Goal: Navigation & Orientation: Find specific page/section

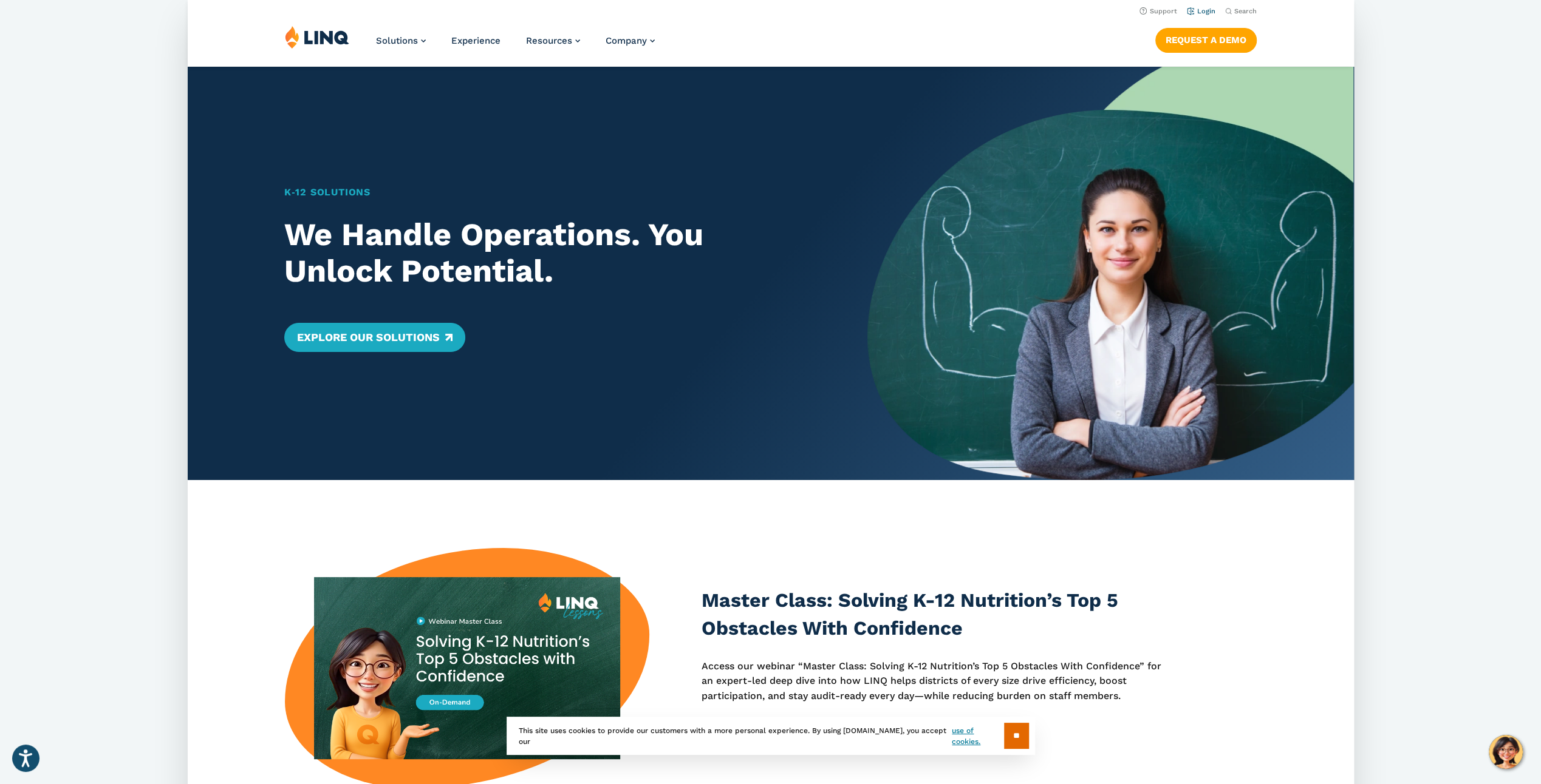
click at [1202, 9] on link "Login" at bounding box center [1200, 11] width 28 height 8
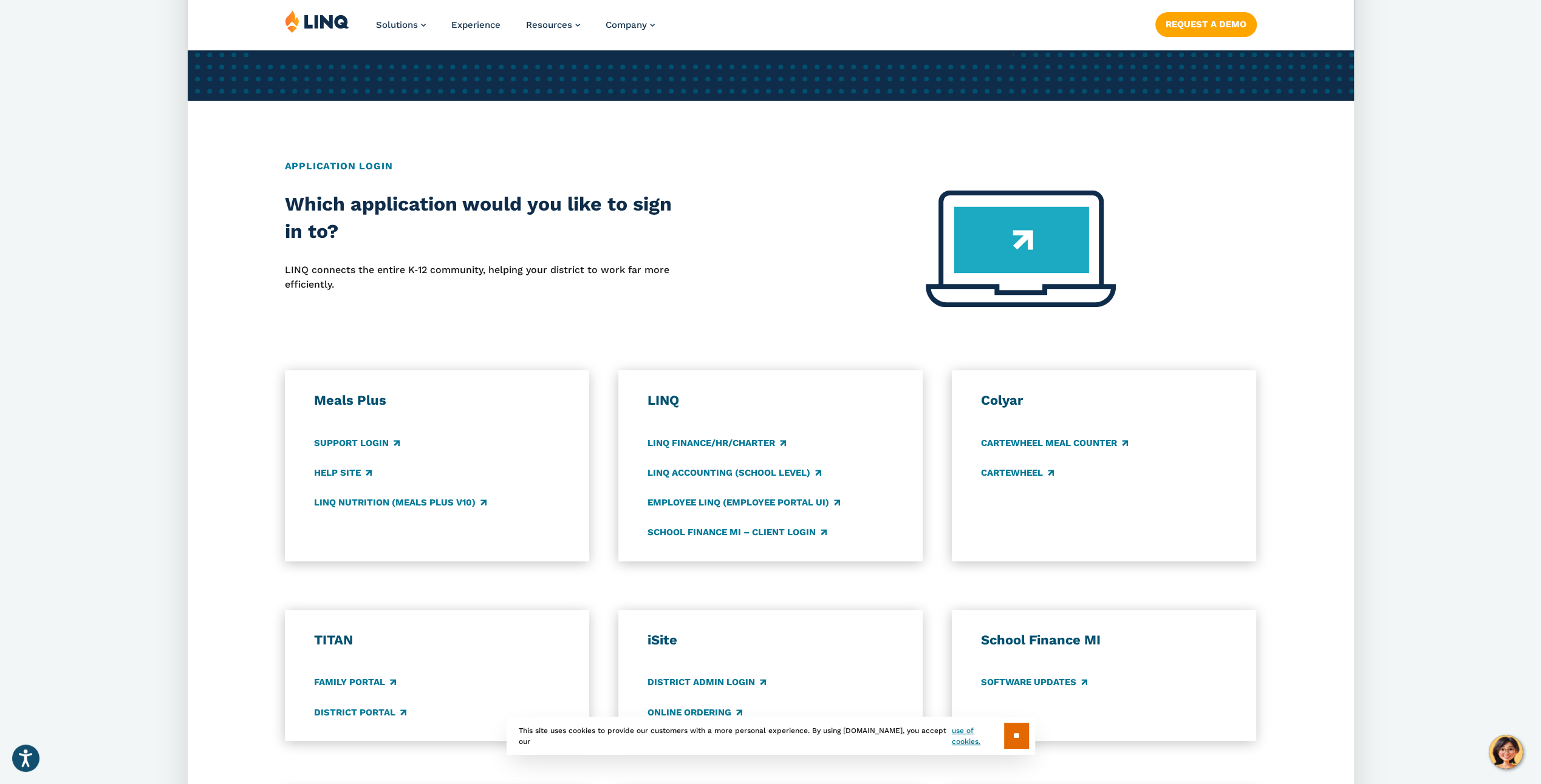
scroll to position [364, 0]
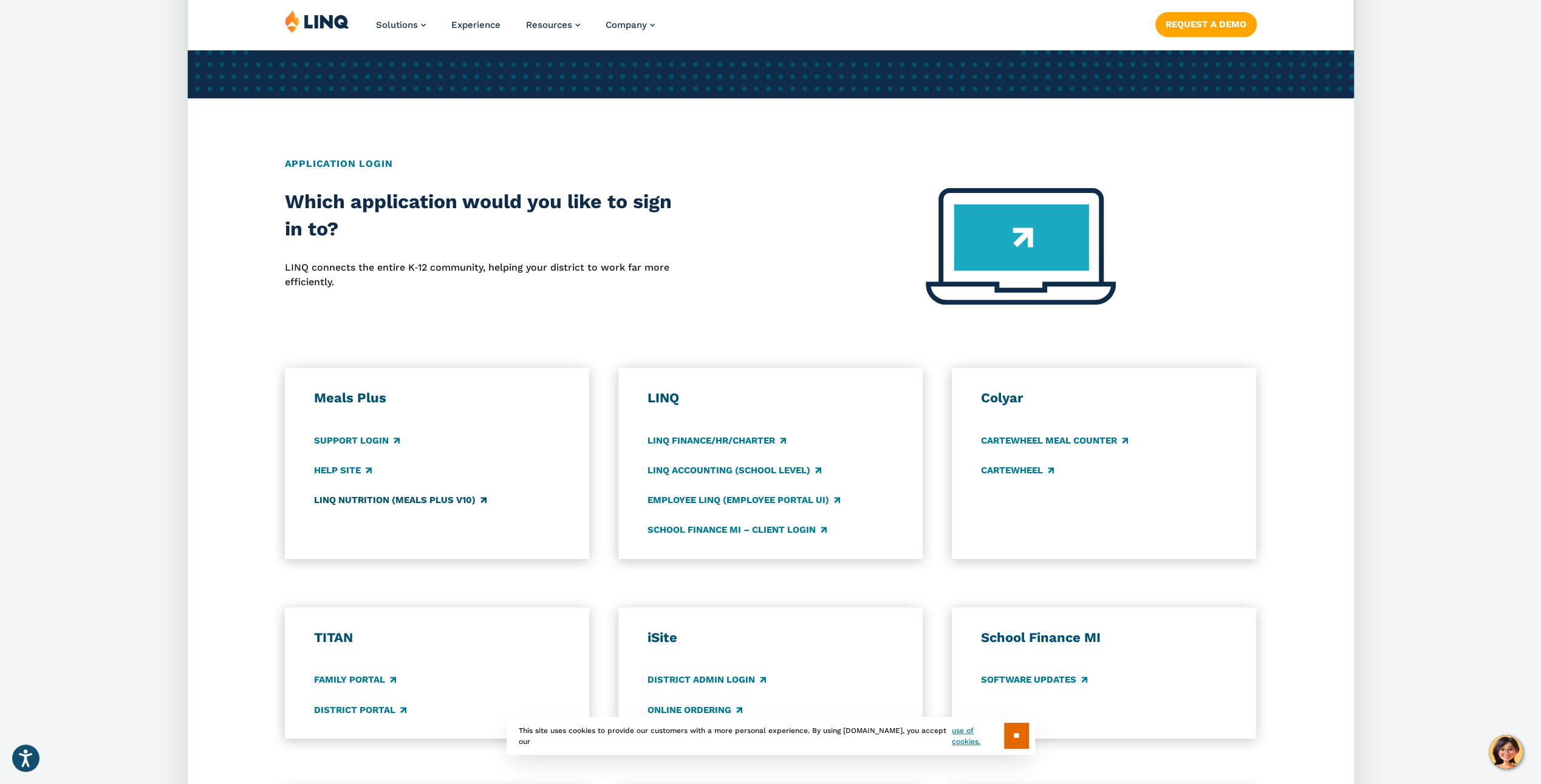
click at [481, 502] on link "LINQ Nutrition (Meals Plus v10)" at bounding box center [400, 500] width 172 height 13
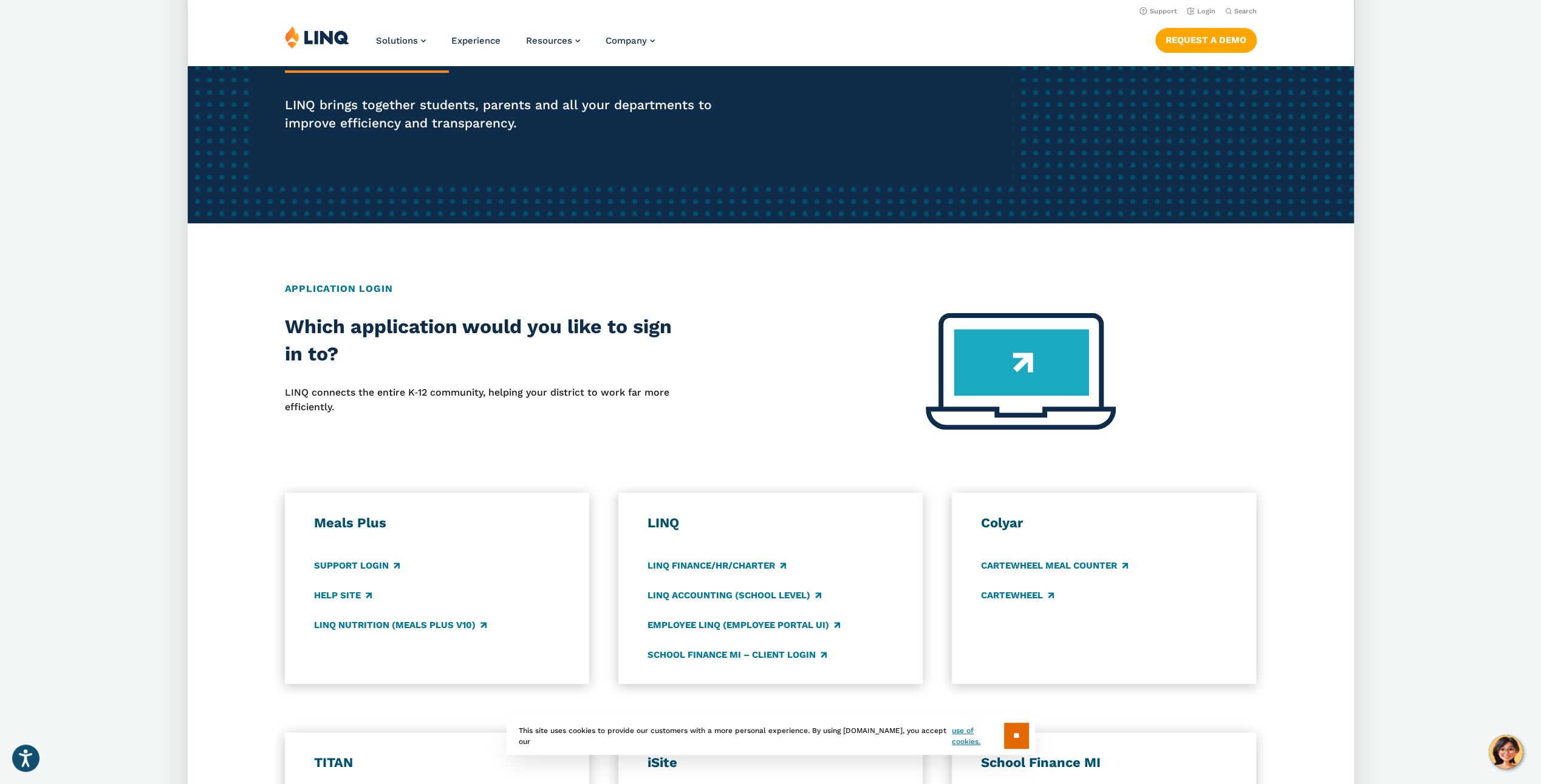
scroll to position [182, 0]
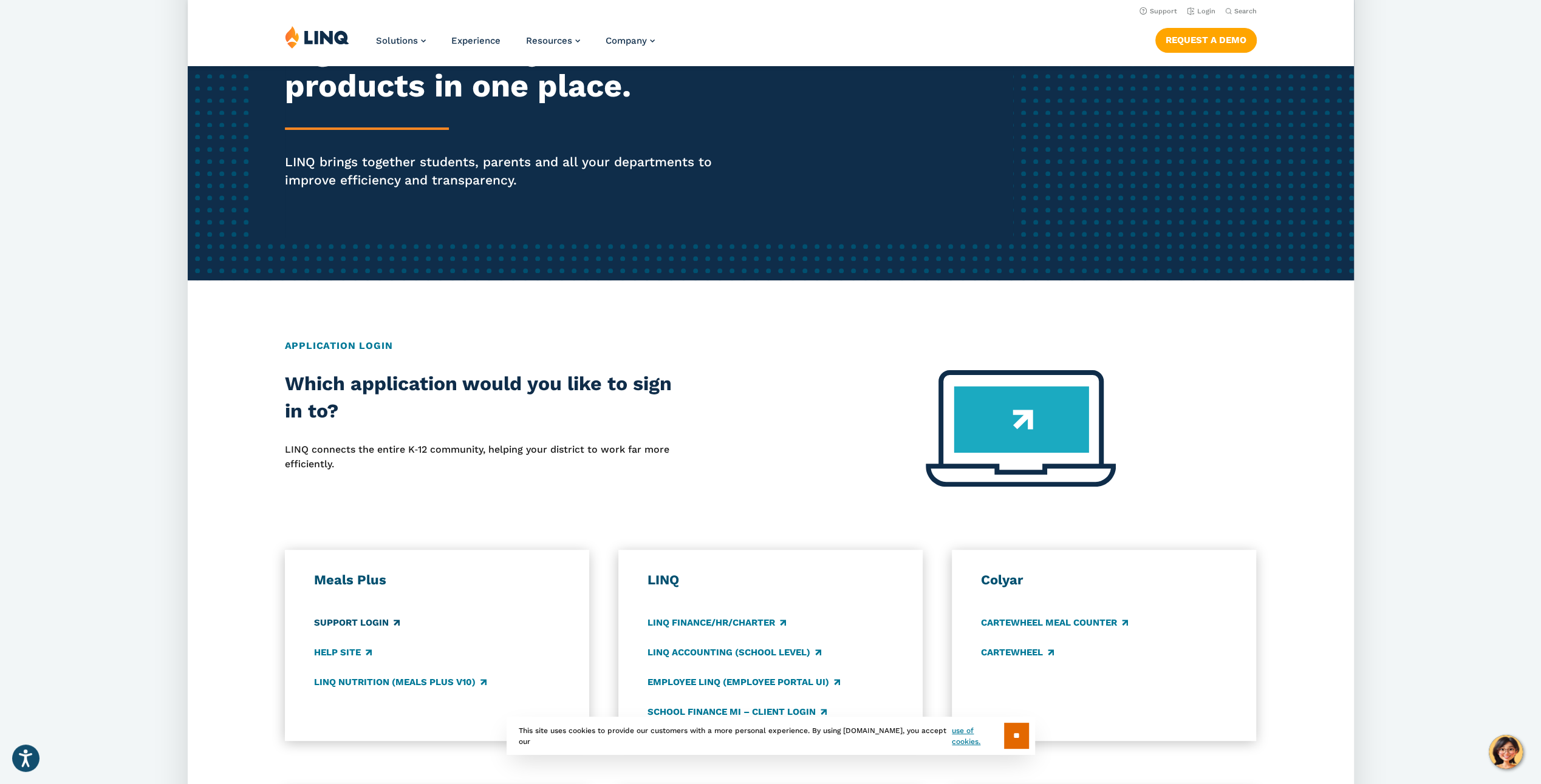
click at [372, 621] on link "Support Login" at bounding box center [356, 622] width 85 height 13
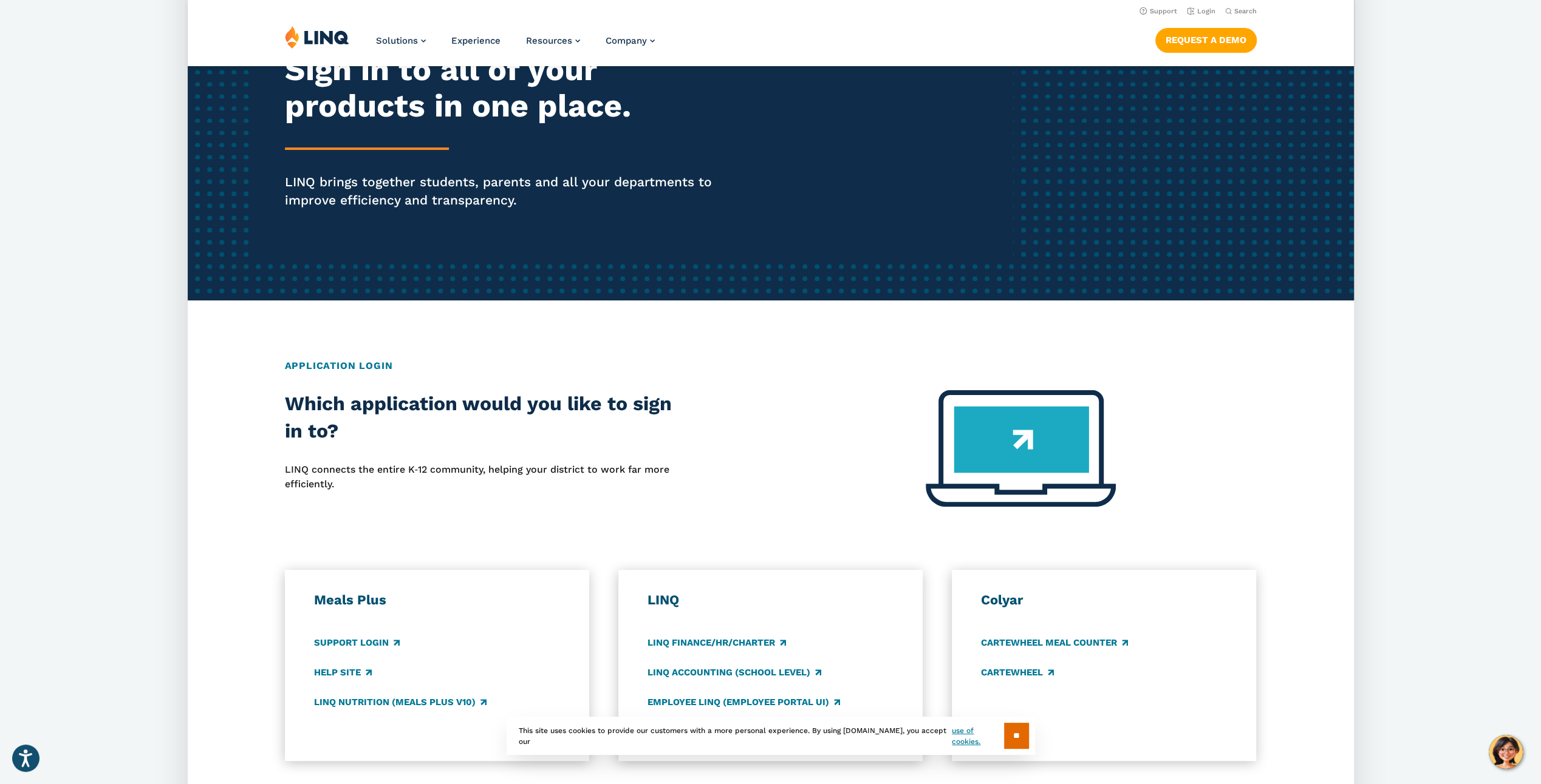
scroll to position [122, 0]
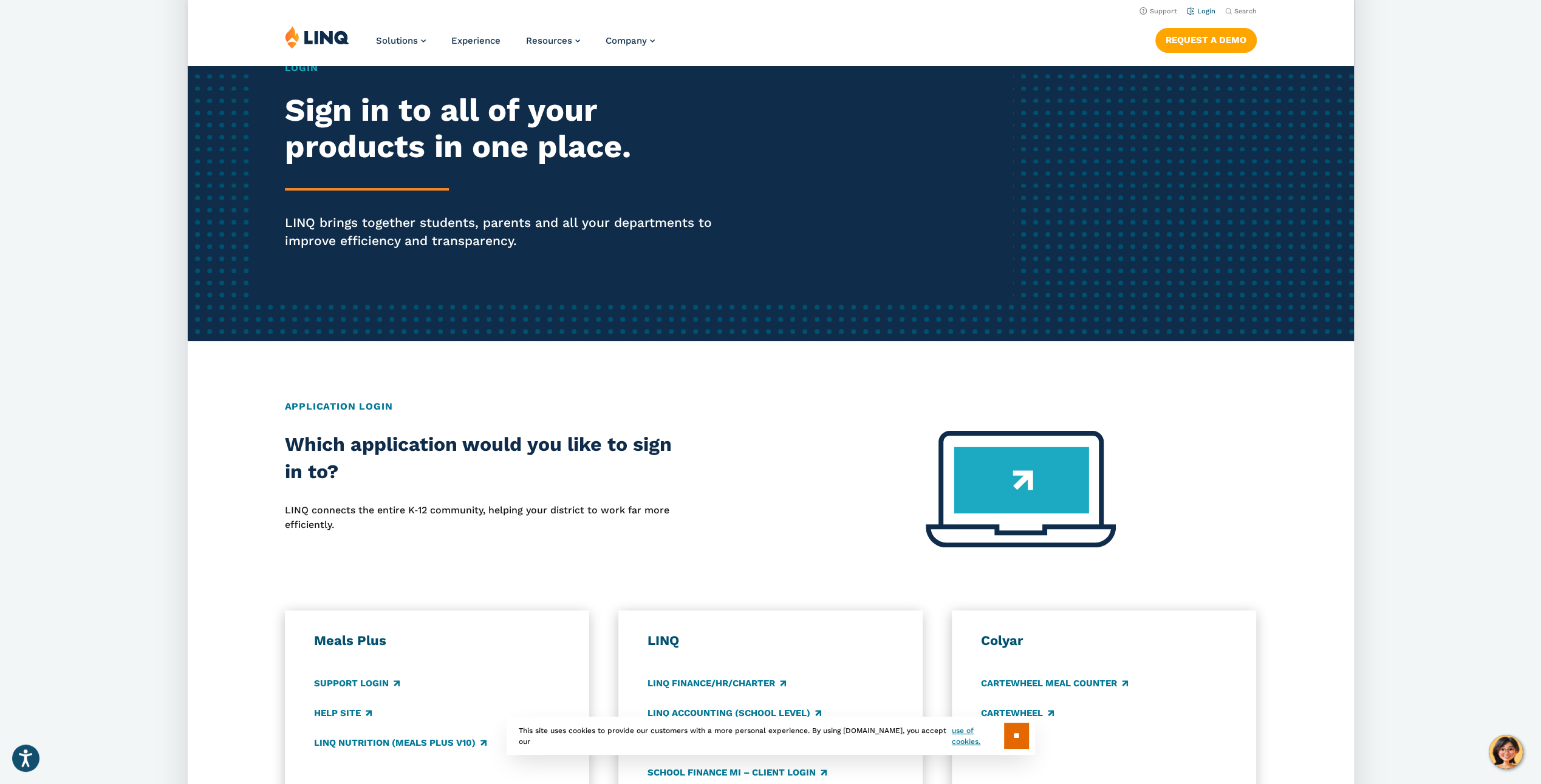
click at [1206, 11] on link "Login" at bounding box center [1200, 11] width 28 height 8
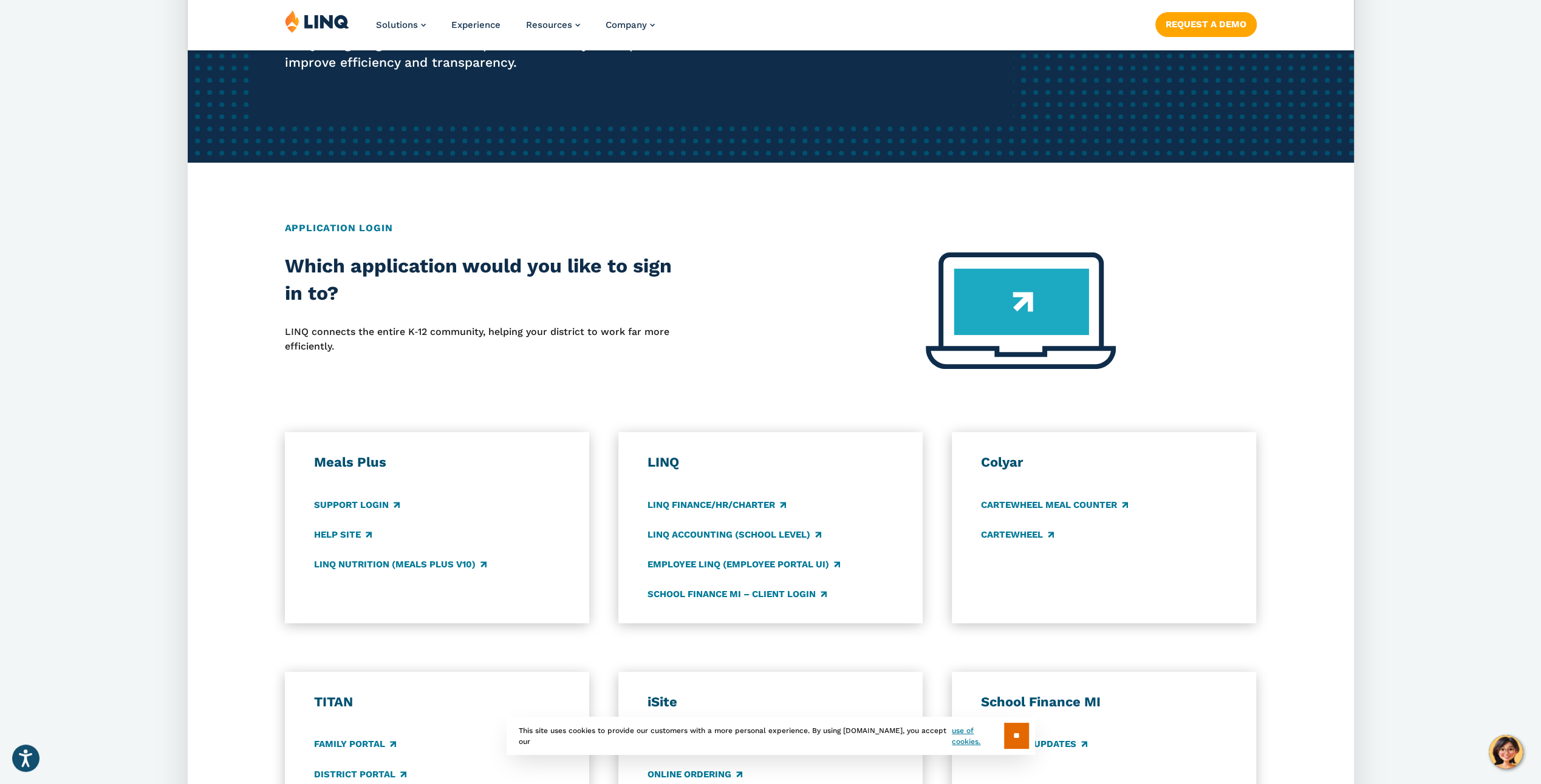
scroll to position [304, 0]
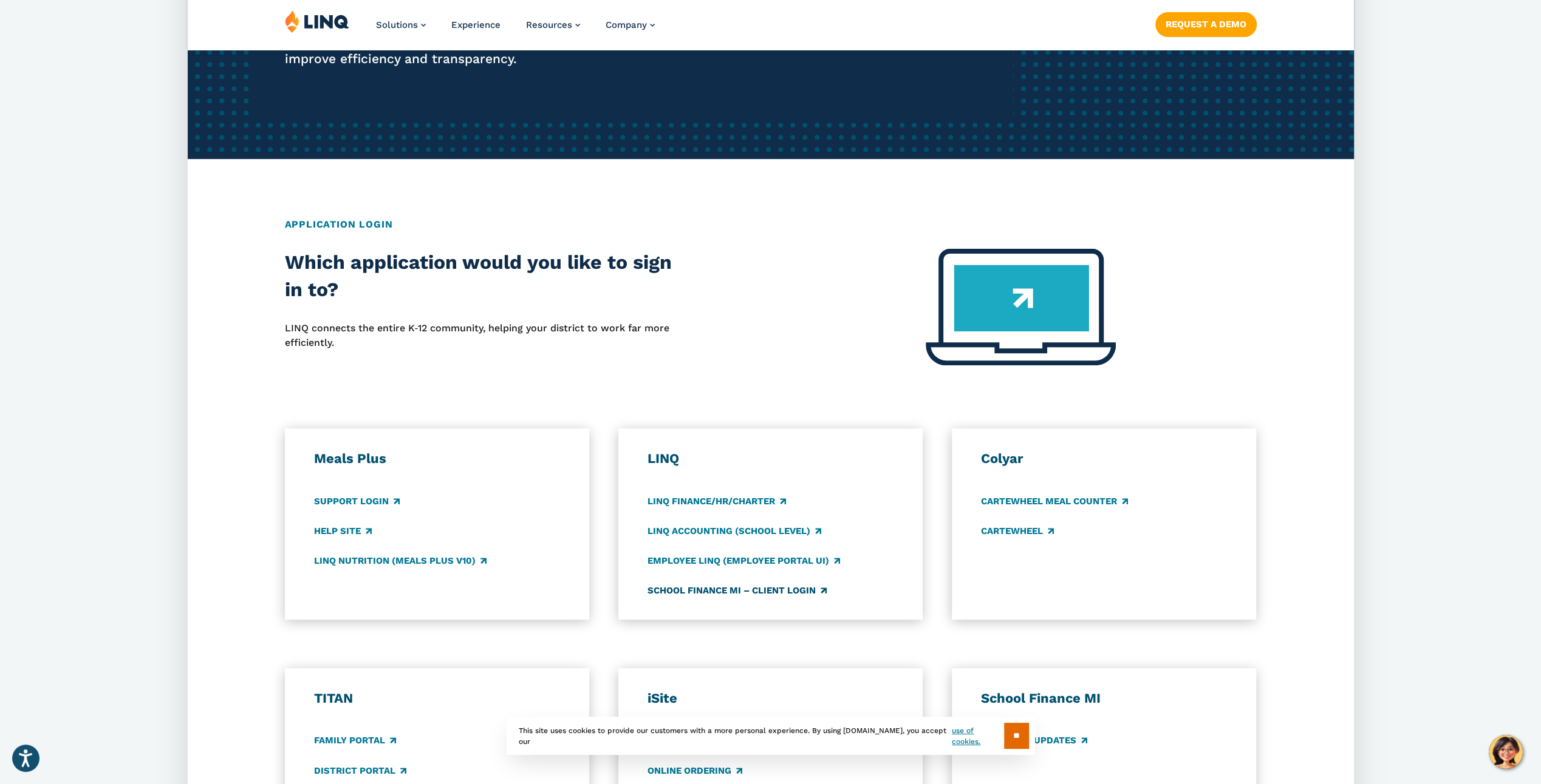
click at [740, 594] on link "School Finance MI – Client Login" at bounding box center [736, 591] width 179 height 13
